Goal: Check status: Check status

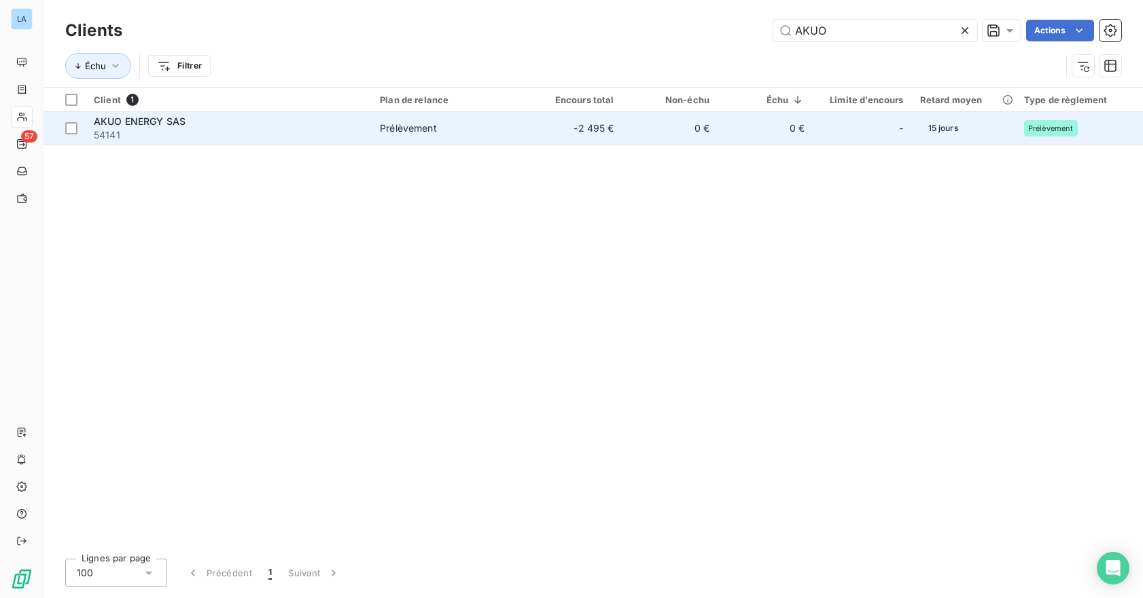
type input "AKUO"
click at [321, 128] on span "54141" at bounding box center [229, 135] width 270 height 14
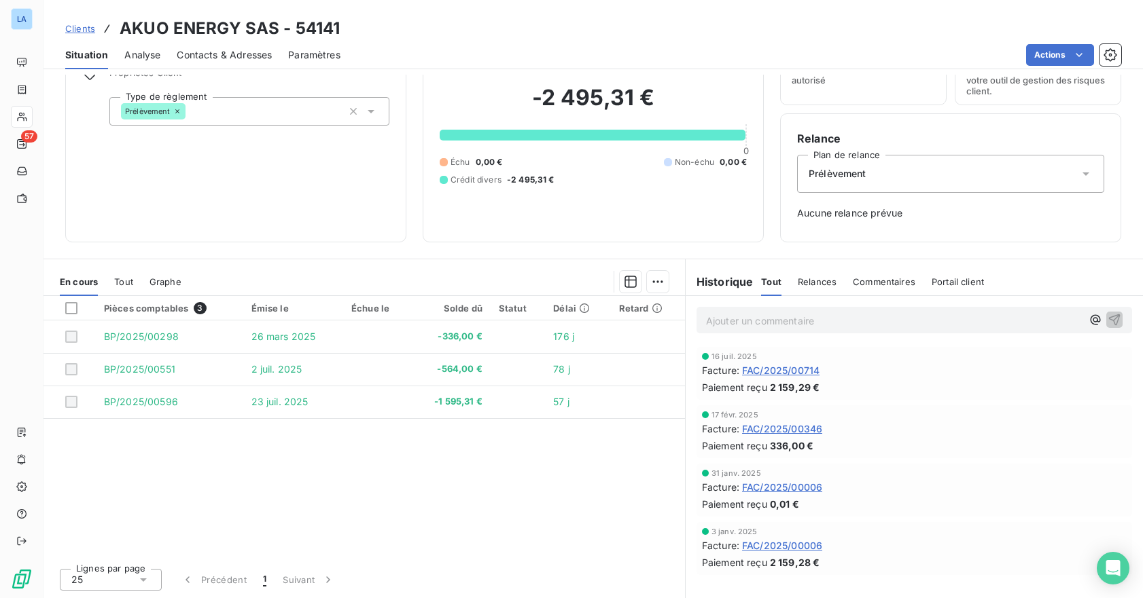
click at [814, 282] on span "Relances" at bounding box center [817, 281] width 39 height 11
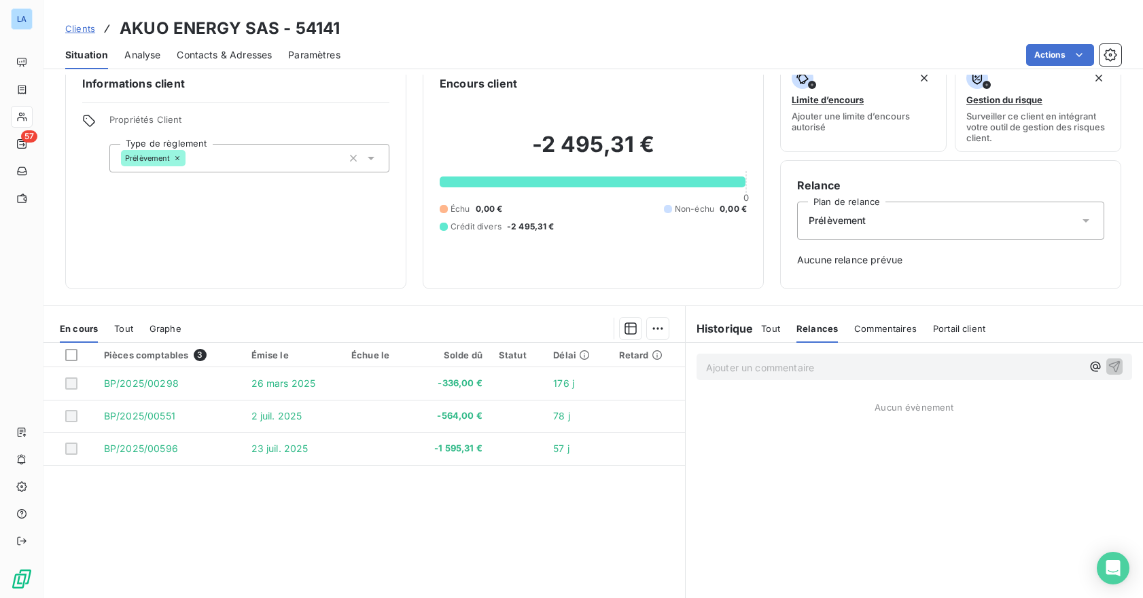
scroll to position [24, 0]
click at [741, 333] on h6 "Historique" at bounding box center [719, 329] width 68 height 16
click at [754, 332] on div "Historique Tout Relances Commentaires Portail client Tout Relances Commentaires…" at bounding box center [913, 329] width 457 height 29
click at [763, 332] on span "Tout" at bounding box center [770, 329] width 19 height 11
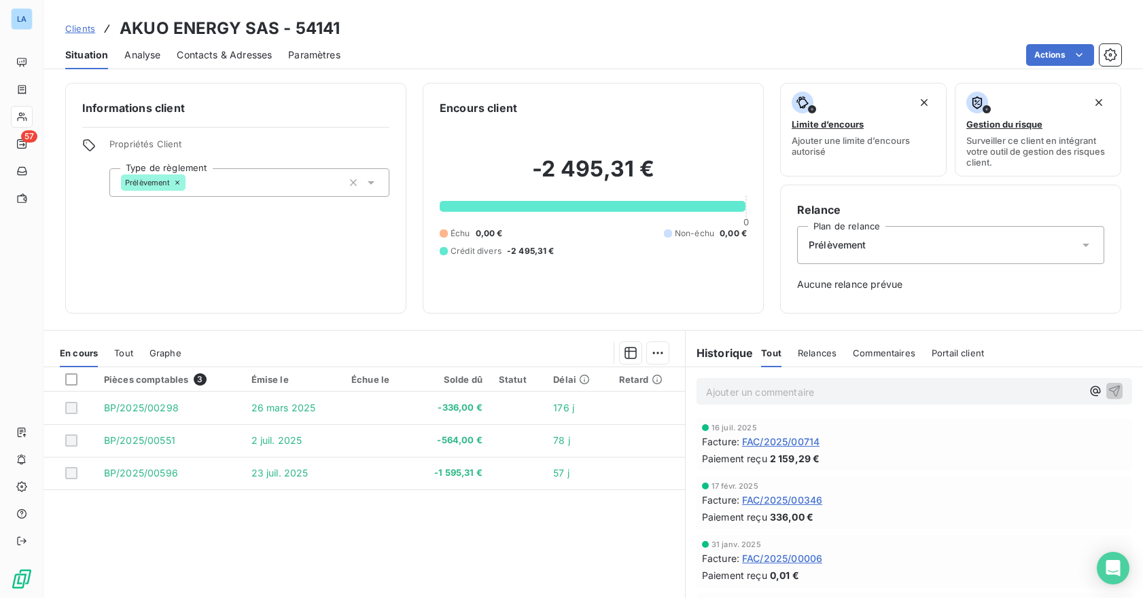
scroll to position [0, 0]
click at [83, 24] on span "Clients" at bounding box center [80, 28] width 30 height 11
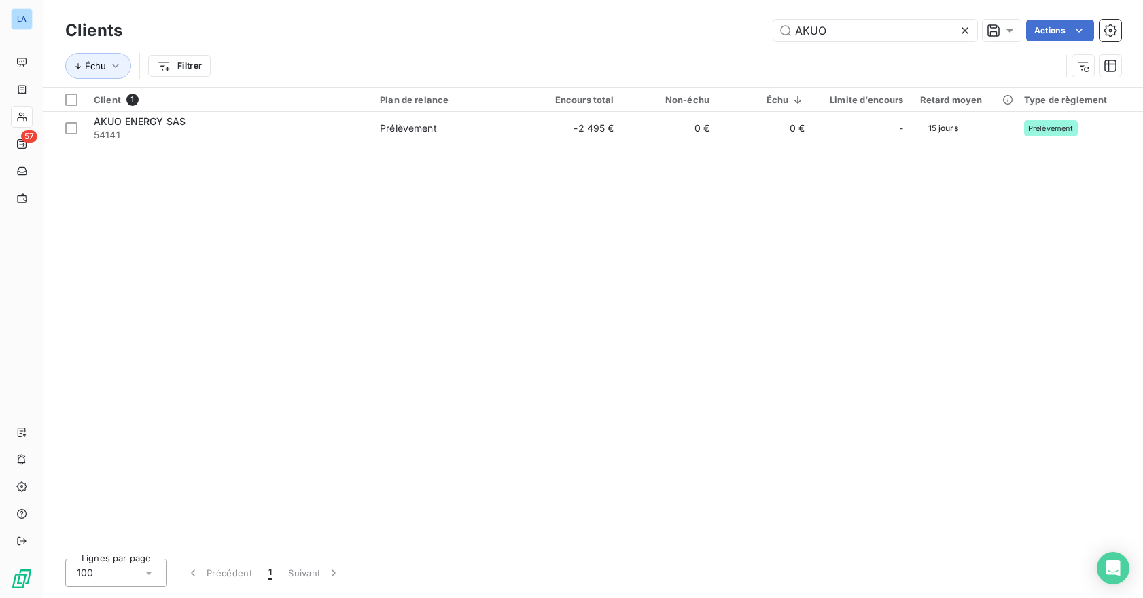
click at [880, 43] on div "Clients AKUO Actions" at bounding box center [593, 30] width 1056 height 29
click at [880, 32] on input "AKUO" at bounding box center [875, 31] width 204 height 22
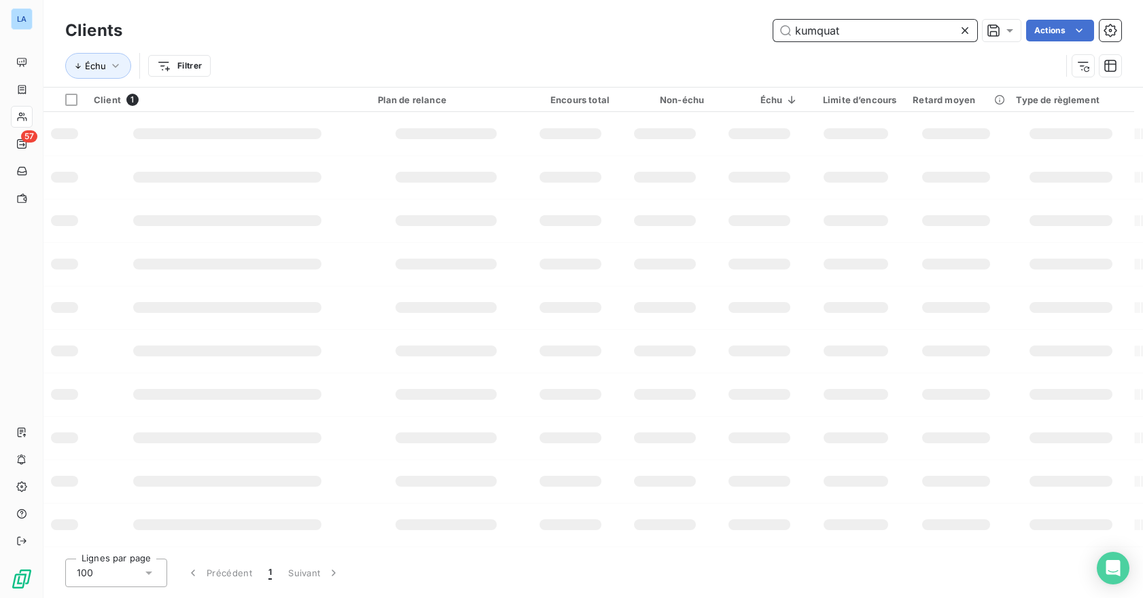
type input "kumquat"
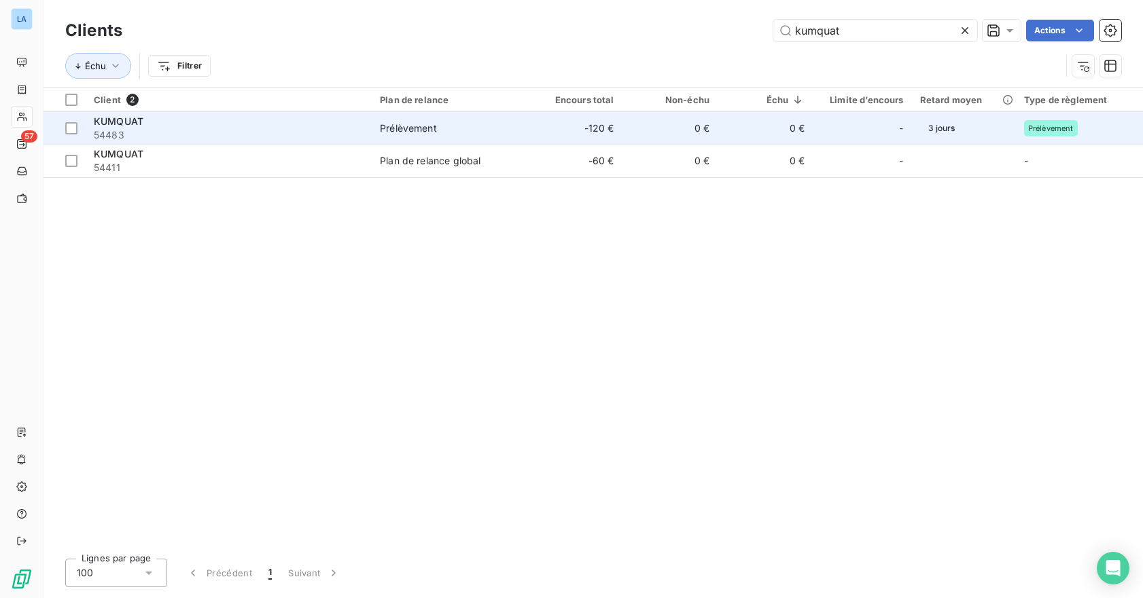
click at [301, 125] on div "KUMQUAT" at bounding box center [229, 122] width 270 height 14
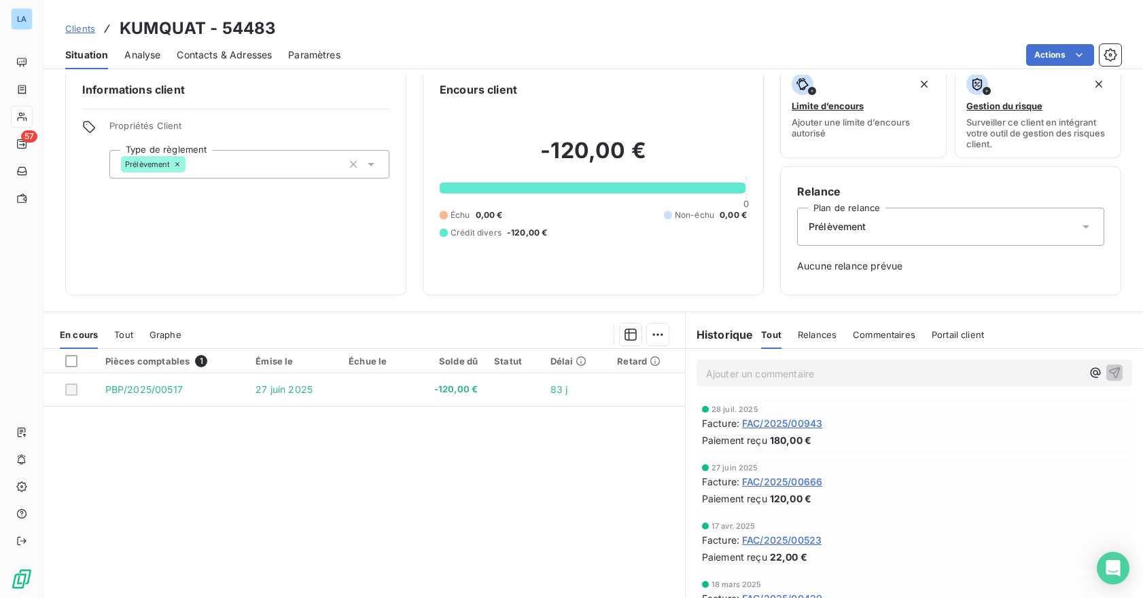
scroll to position [20, 0]
